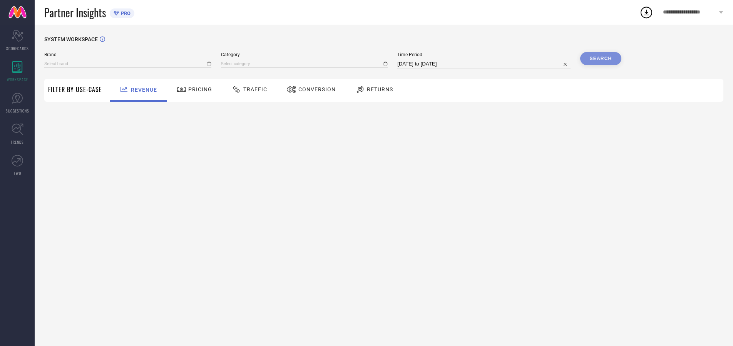
type input "ARROW"
type input "All"
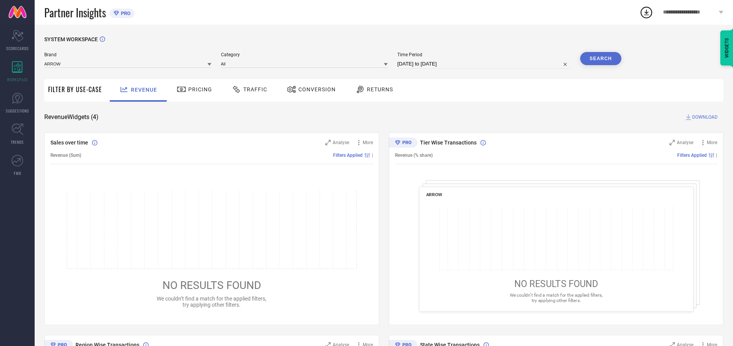
click at [248, 89] on span "Traffic" at bounding box center [255, 89] width 24 height 6
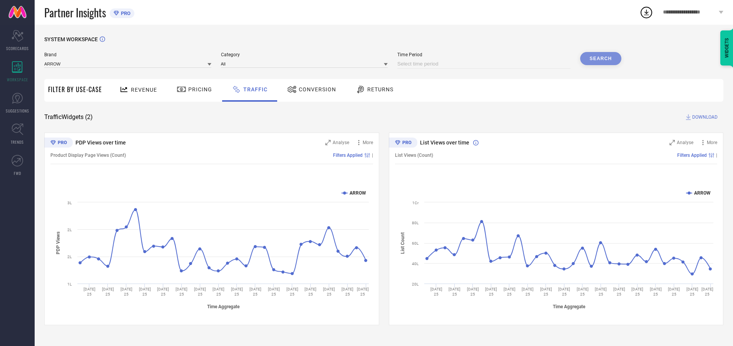
click at [485, 64] on input at bounding box center [483, 63] width 173 height 9
select select "7"
select select "2025"
select select "8"
select select "2025"
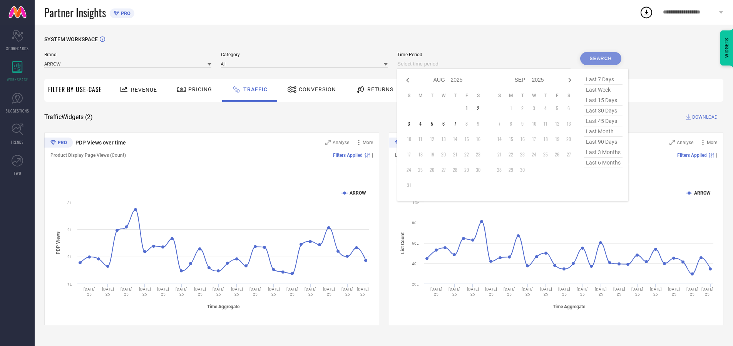
click at [446, 124] on td "6" at bounding box center [444, 124] width 12 height 12
type input "06-08-2025 to 06-08-2025"
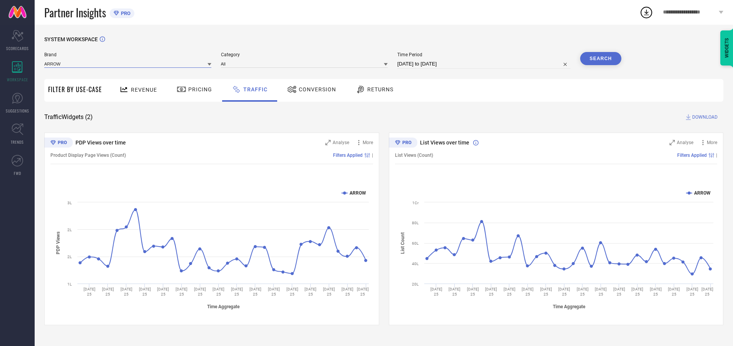
click at [128, 64] on input at bounding box center [127, 64] width 167 height 8
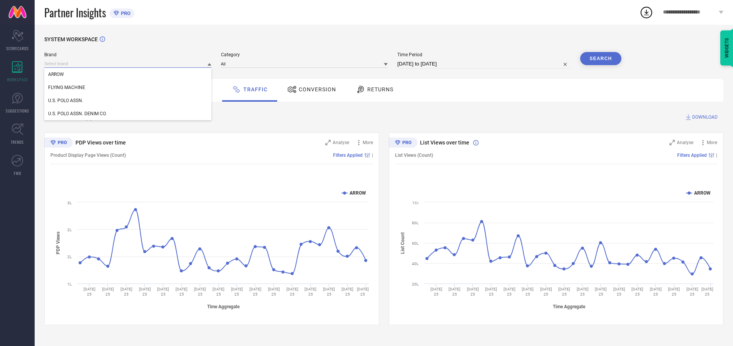
click at [128, 64] on input at bounding box center [127, 64] width 167 height 8
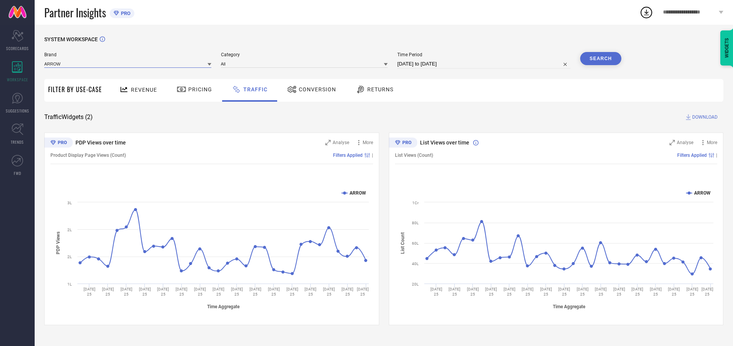
click at [128, 64] on input at bounding box center [127, 64] width 167 height 8
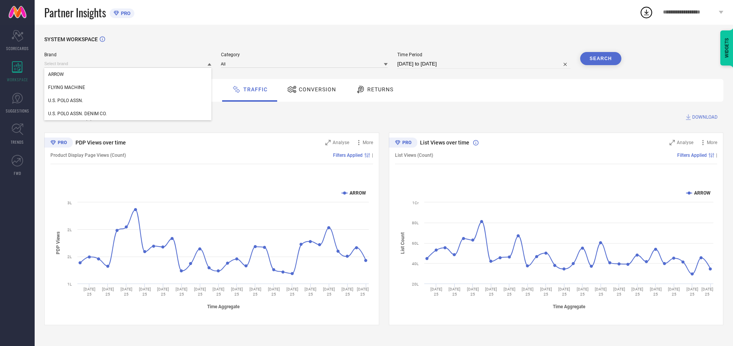
click at [128, 101] on div "U.S. POLO ASSN." at bounding box center [127, 100] width 167 height 13
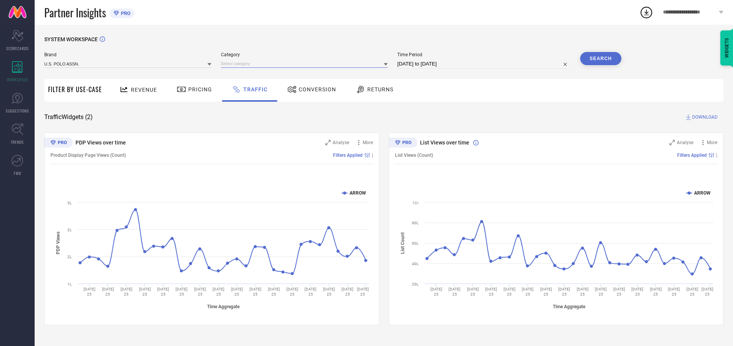
click at [306, 64] on input at bounding box center [304, 64] width 167 height 8
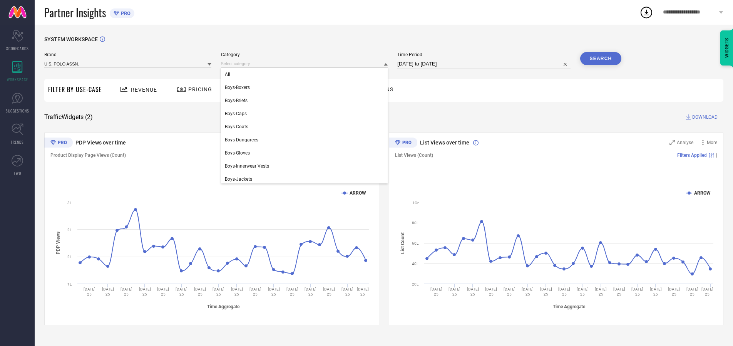
click at [306, 74] on div "All" at bounding box center [304, 74] width 167 height 13
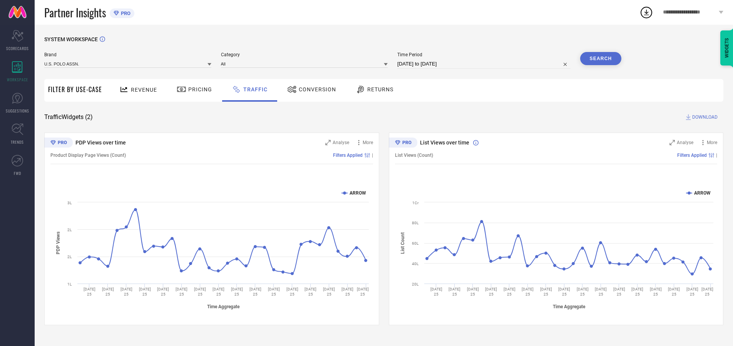
click at [601, 59] on button "Search" at bounding box center [601, 58] width 42 height 13
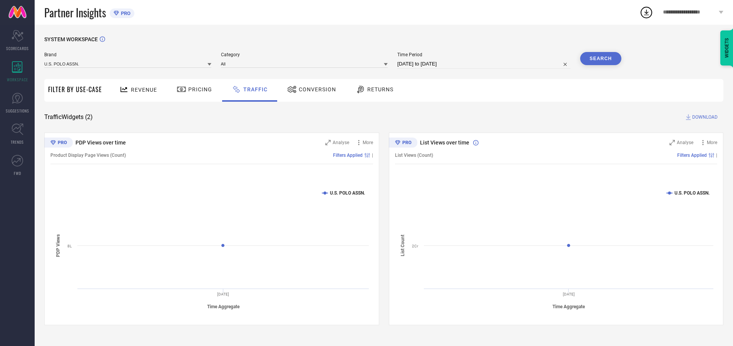
click at [704, 117] on span "DOWNLOAD" at bounding box center [704, 117] width 25 height 8
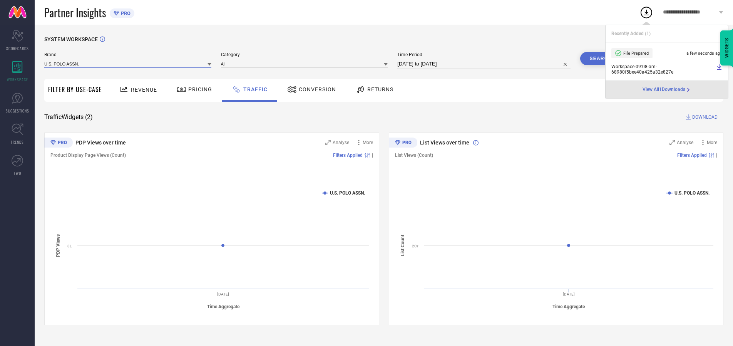
click at [128, 64] on input at bounding box center [127, 64] width 167 height 8
